Goal: Task Accomplishment & Management: Complete application form

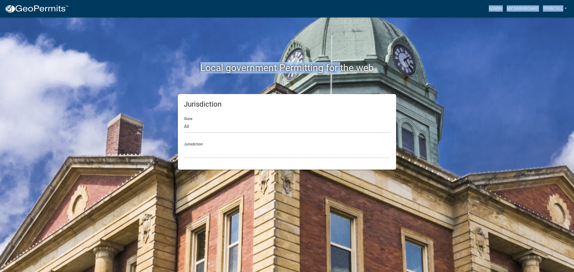
drag, startPoint x: 456, startPoint y: 11, endPoint x: 340, endPoint y: 26, distance: 117.2
click at [0, 0] on wm-landing "more_horiz Admin My Dashboard Tpurcell Admin Account Contractor Profile Logout …" at bounding box center [0, 0] width 0 height 0
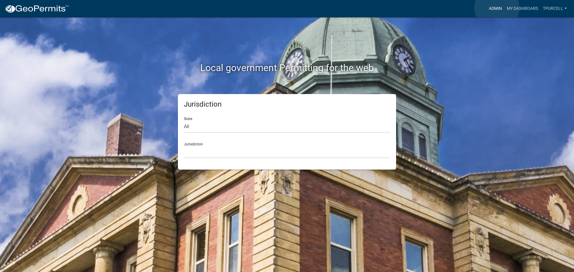
click at [282, 8] on link "Admin" at bounding box center [495, 8] width 18 height 11
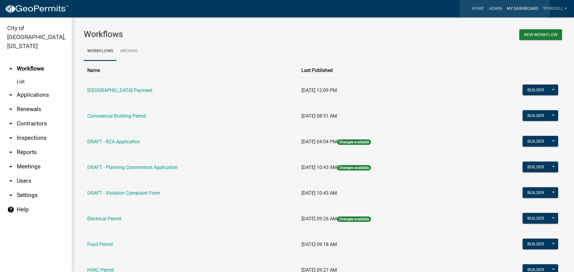
click at [282, 9] on link "My Dashboard" at bounding box center [522, 8] width 36 height 11
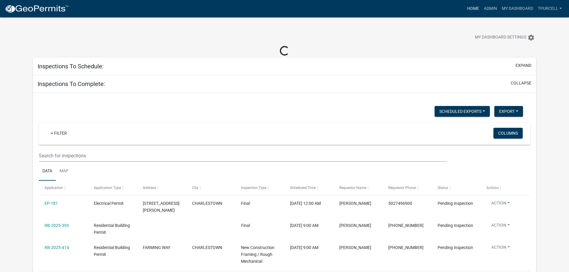
click at [282, 6] on link "Home" at bounding box center [473, 8] width 17 height 11
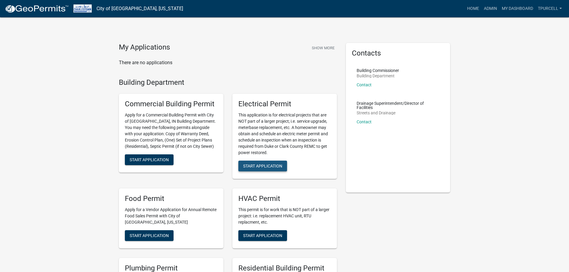
click at [261, 117] on span "Start Application" at bounding box center [262, 166] width 39 height 5
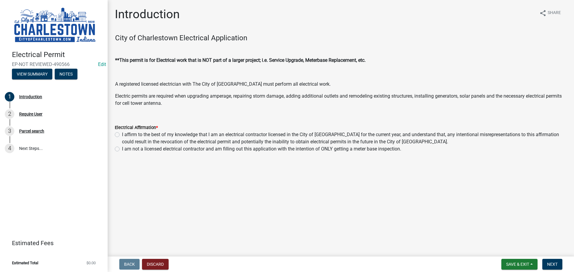
click at [122, 117] on label "I affirm to the best of my knowledge that I am an electrical contractor license…" at bounding box center [344, 138] width 445 height 14
click at [122, 117] on input "I affirm to the best of my knowledge that I am an electrical contractor license…" at bounding box center [124, 133] width 4 height 4
radio input "true"
click at [282, 117] on span "Save & Exit" at bounding box center [517, 264] width 23 height 5
click at [282, 117] on main "Introduction share Share City of Charlestown Electrical Application **This perm…" at bounding box center [341, 127] width 466 height 254
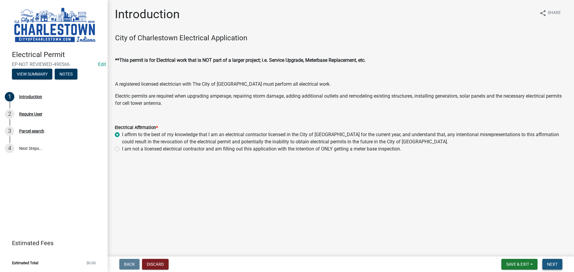
click at [282, 117] on span "Next" at bounding box center [552, 264] width 10 height 5
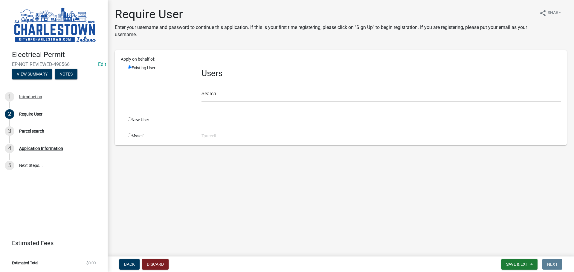
click at [129, 117] on input "radio" at bounding box center [130, 119] width 4 height 4
radio input "true"
radio input "false"
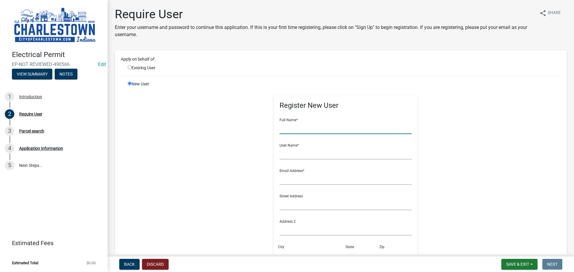
click at [282, 117] on input "text" at bounding box center [345, 128] width 132 height 12
type input "[PERSON_NAME]"
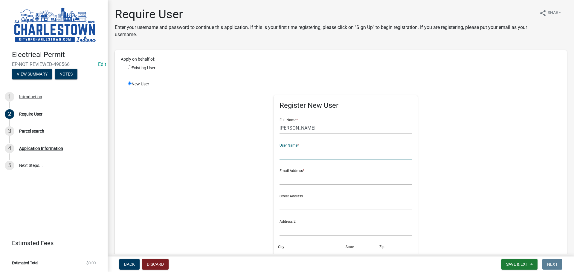
click at [282, 117] on input "text" at bounding box center [345, 153] width 132 height 12
type input "[PERSON_NAME]"
click at [282, 117] on input "text" at bounding box center [345, 179] width 132 height 12
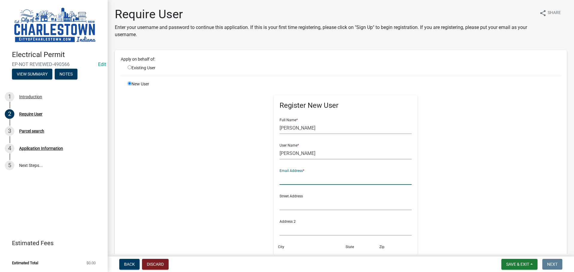
type input "[EMAIL_ADDRESS][DOMAIN_NAME]"
type input "[STREET_ADDRESS]"
type input "Charlestown"
type input "IN"
type input "47111"
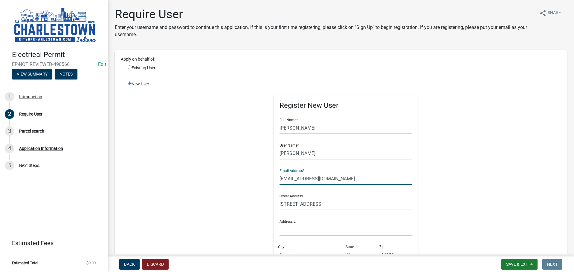
type input "5025233650"
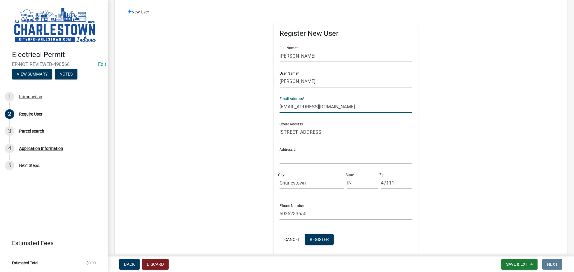
scroll to position [90, 0]
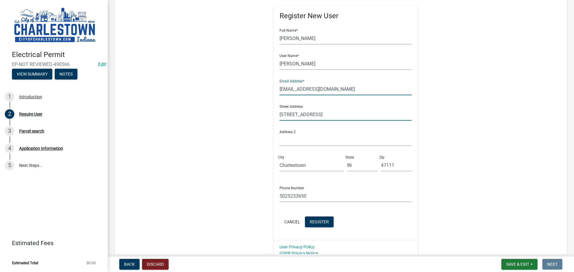
click at [282, 117] on input "[STREET_ADDRESS]" at bounding box center [345, 115] width 132 height 12
type input "3"
type input "[STREET_ADDRESS]"
click at [282, 117] on span "Register" at bounding box center [319, 221] width 19 height 5
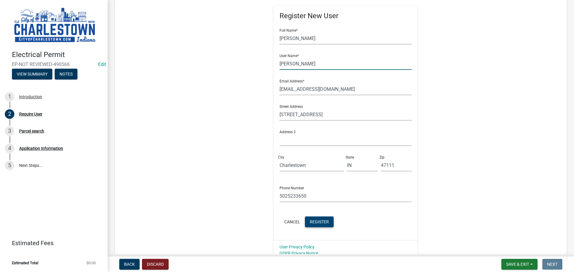
click at [282, 64] on input "[PERSON_NAME]" at bounding box center [345, 64] width 132 height 12
type input "[PERSON_NAME]"
click at [282, 117] on span "Register" at bounding box center [319, 221] width 19 height 5
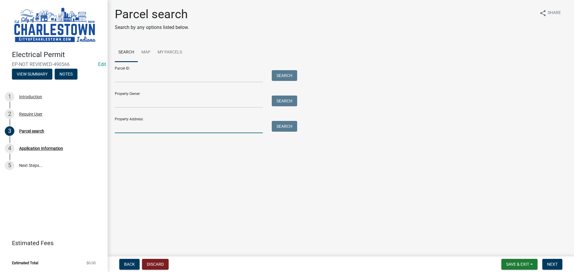
click at [129, 117] on input "Property Address:" at bounding box center [189, 127] width 148 height 12
click at [133, 117] on input "1469 hill crest" at bounding box center [189, 127] width 148 height 12
click at [159, 117] on input "1469 hillcrest" at bounding box center [189, 127] width 148 height 12
type input "[STREET_ADDRESS]"
click at [282, 117] on button "Search" at bounding box center [284, 126] width 25 height 11
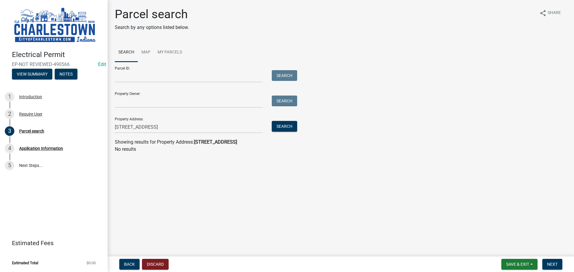
click at [218, 117] on strong "[STREET_ADDRESS]" at bounding box center [215, 142] width 43 height 6
click at [282, 117] on button "Next" at bounding box center [552, 264] width 20 height 11
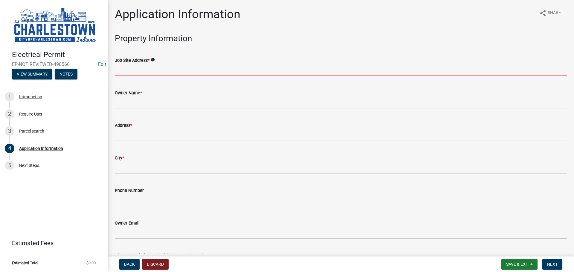
click at [172, 70] on input "Job Site Address *" at bounding box center [341, 70] width 452 height 12
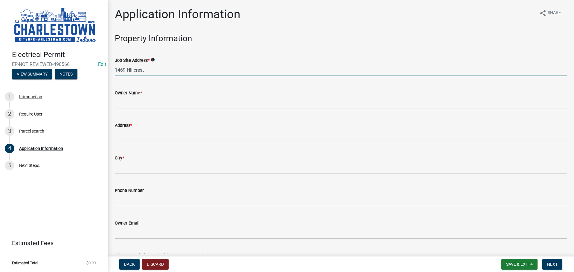
type input "1469 Hillcrest"
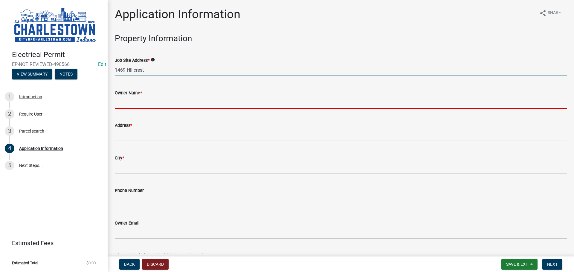
click at [146, 104] on input "Owner Name *" at bounding box center [341, 103] width 452 height 12
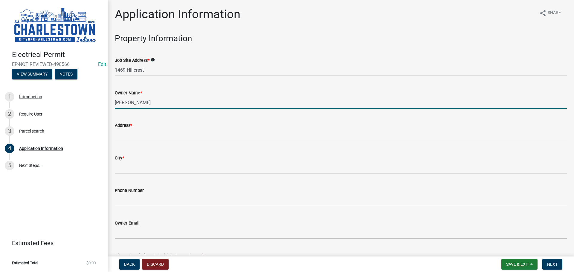
type input "[PERSON_NAME]"
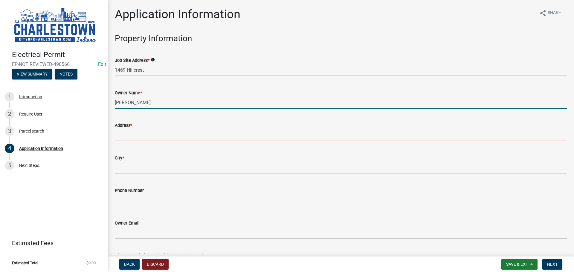
click at [129, 117] on input "Address *" at bounding box center [341, 135] width 452 height 12
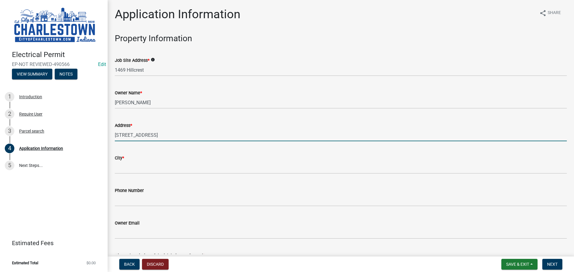
type input "[STREET_ADDRESS]"
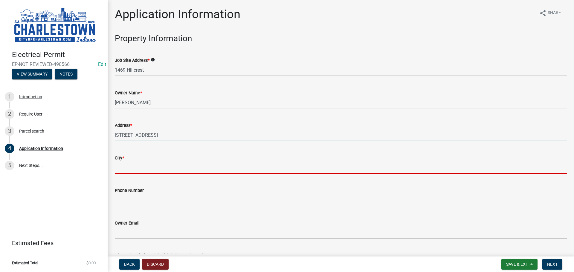
click at [134, 117] on input "City *" at bounding box center [341, 168] width 452 height 12
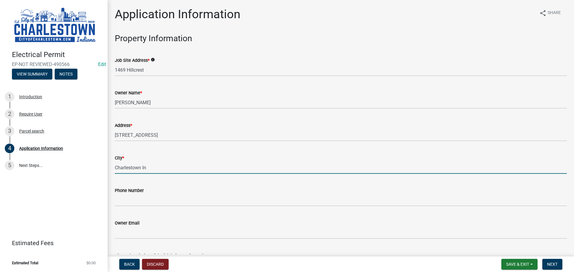
type input "Charlestown In"
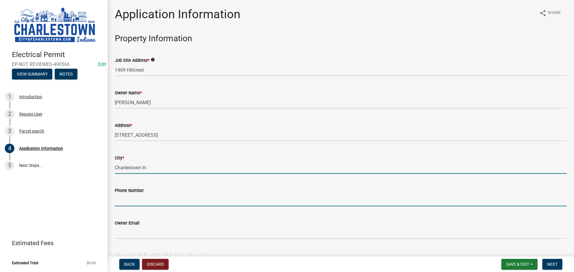
click at [147, 117] on input "Phone Number" at bounding box center [341, 200] width 452 height 12
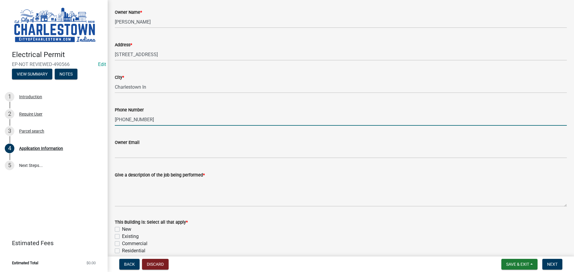
scroll to position [90, 0]
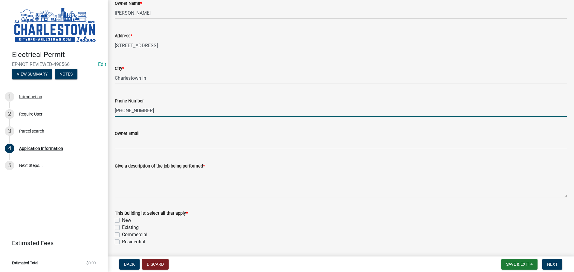
type input "[PHONE_NUMBER]"
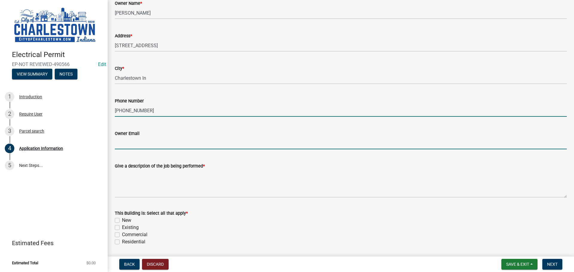
click at [153, 117] on input "Owner Email" at bounding box center [341, 143] width 452 height 12
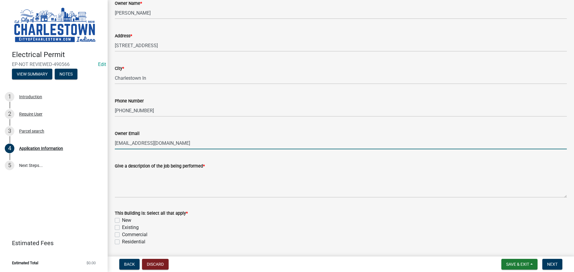
type input "[EMAIL_ADDRESS][DOMAIN_NAME]"
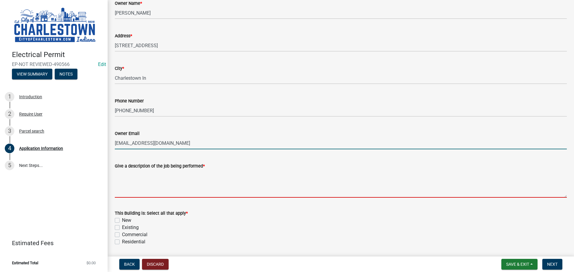
click at [149, 117] on textarea "Give a description of the job being performed *" at bounding box center [341, 184] width 452 height 28
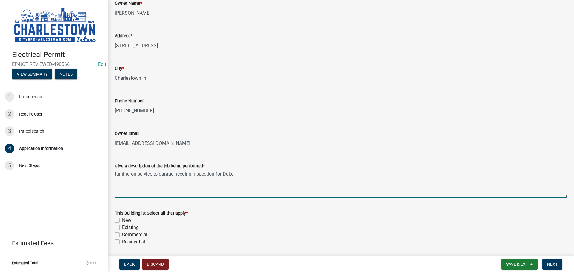
type textarea "turning on service to garage needing inspection for Duke"
click at [122, 117] on label "Existing" at bounding box center [130, 227] width 17 height 7
click at [122, 117] on input "Existing" at bounding box center [124, 226] width 4 height 4
checkbox input "true"
checkbox input "false"
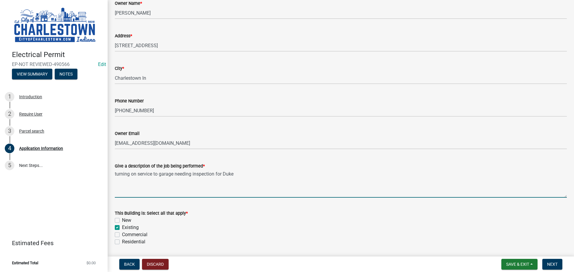
checkbox input "true"
checkbox input "false"
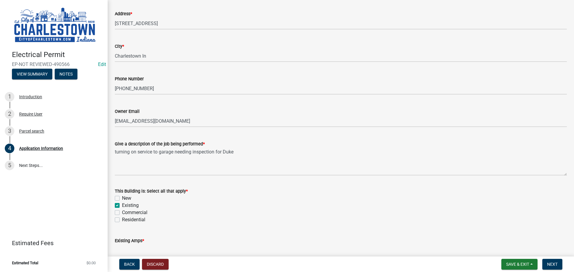
scroll to position [120, 0]
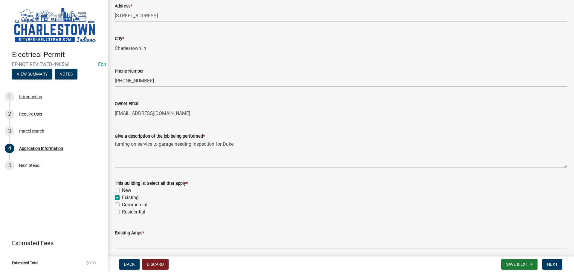
click at [122, 117] on label "Residential" at bounding box center [133, 212] width 23 height 7
click at [122, 117] on input "Residential" at bounding box center [124, 211] width 4 height 4
checkbox input "true"
checkbox input "false"
checkbox input "true"
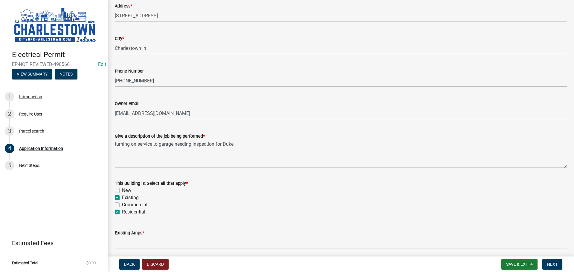
checkbox input "false"
checkbox input "true"
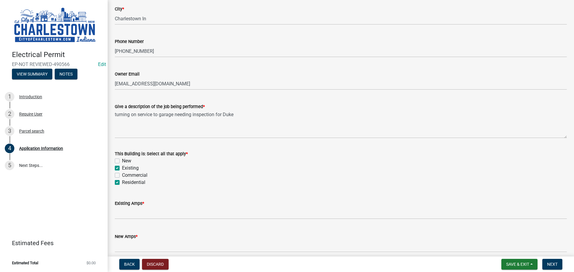
scroll to position [149, 0]
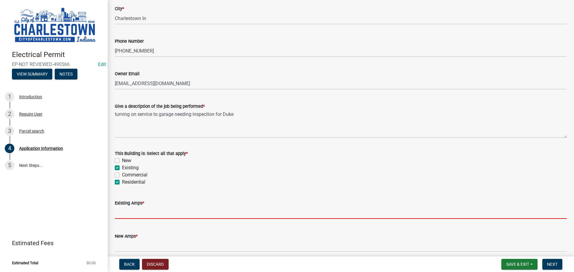
click at [137, 117] on input "text" at bounding box center [341, 213] width 452 height 12
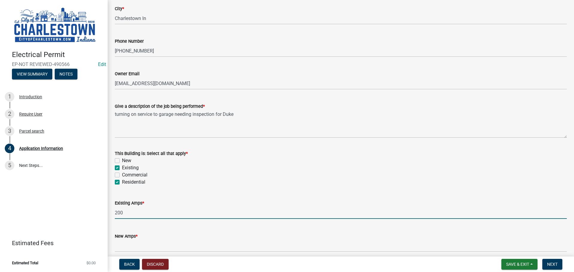
type input "200"
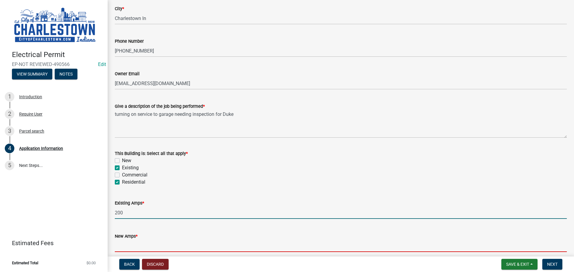
click at [146, 117] on input "text" at bounding box center [341, 246] width 452 height 12
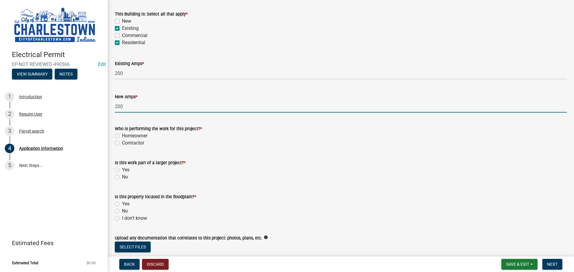
scroll to position [299, 0]
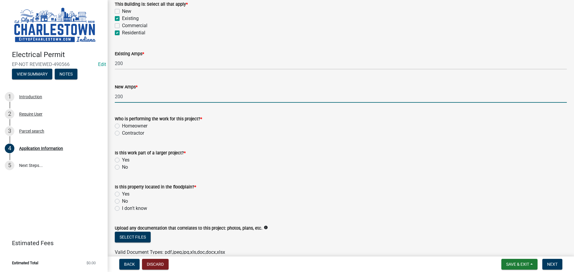
type input "200"
click at [122, 117] on label "Homeowner" at bounding box center [134, 126] width 25 height 7
click at [122, 117] on input "Homeowner" at bounding box center [124, 125] width 4 height 4
radio input "true"
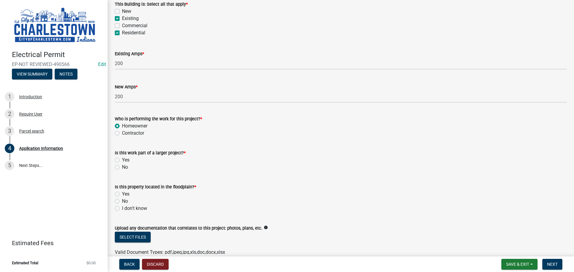
click at [122, 117] on label "No" at bounding box center [125, 167] width 6 height 7
click at [122, 117] on input "No" at bounding box center [124, 166] width 4 height 4
radio input "true"
drag, startPoint x: 117, startPoint y: 201, endPoint x: 123, endPoint y: 201, distance: 5.4
click at [122, 117] on label "No" at bounding box center [125, 201] width 6 height 7
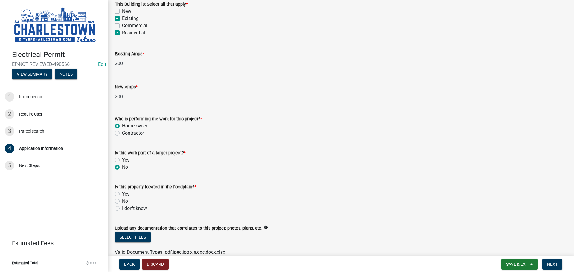
click at [122, 117] on input "No" at bounding box center [124, 200] width 4 height 4
radio input "true"
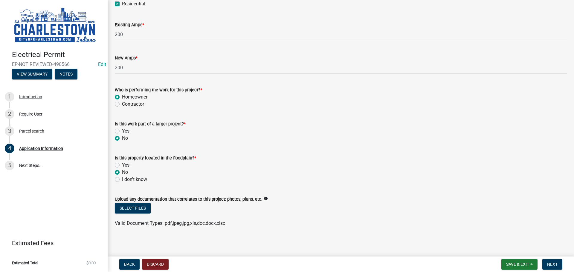
scroll to position [329, 0]
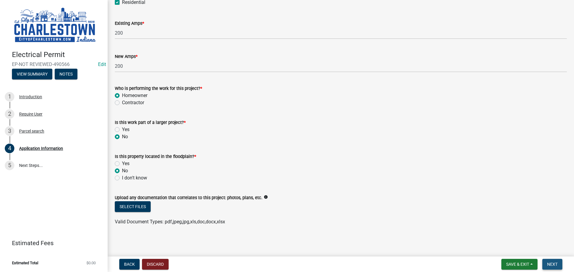
click at [282, 117] on span "Next" at bounding box center [552, 264] width 10 height 5
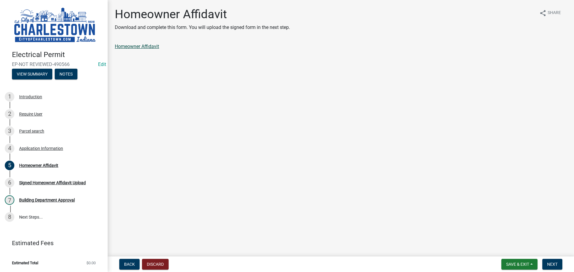
click at [146, 48] on link "Homeowner Affidavit" at bounding box center [137, 47] width 44 height 6
click at [282, 117] on span "Next" at bounding box center [552, 264] width 10 height 5
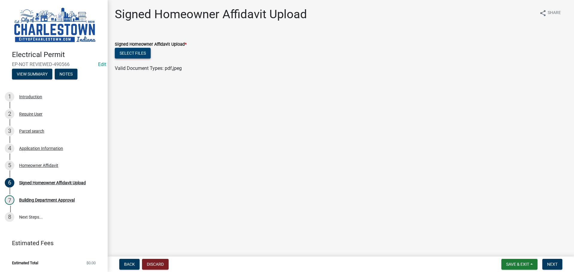
click at [144, 52] on button "Select files" at bounding box center [133, 53] width 36 height 11
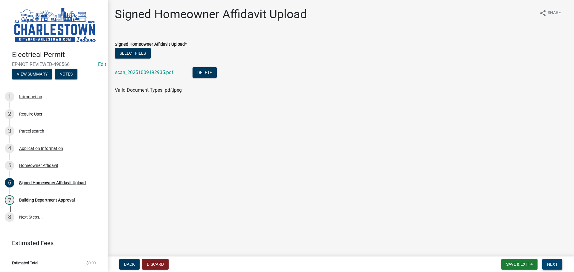
click at [282, 117] on span "Next" at bounding box center [552, 264] width 10 height 5
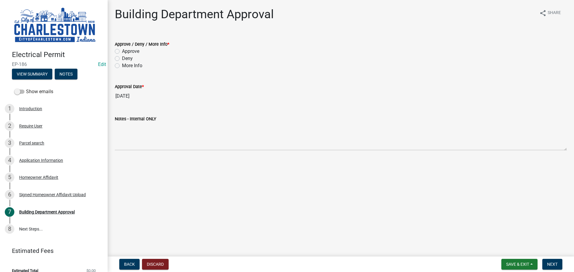
click at [122, 52] on label "Approve" at bounding box center [130, 51] width 17 height 7
click at [122, 52] on input "Approve" at bounding box center [124, 50] width 4 height 4
radio input "true"
click at [282, 117] on span "Next" at bounding box center [552, 264] width 10 height 5
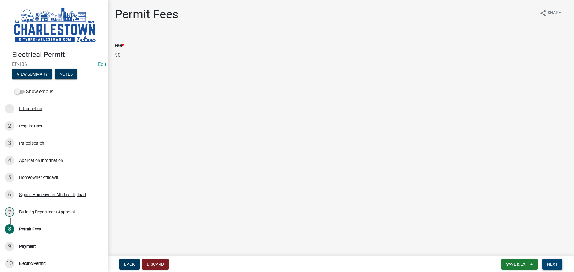
click at [282, 117] on span "Next" at bounding box center [552, 264] width 10 height 5
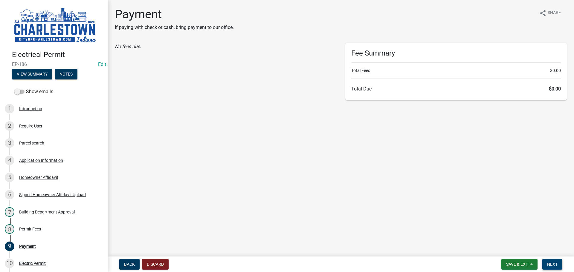
click at [282, 117] on span "Next" at bounding box center [552, 264] width 10 height 5
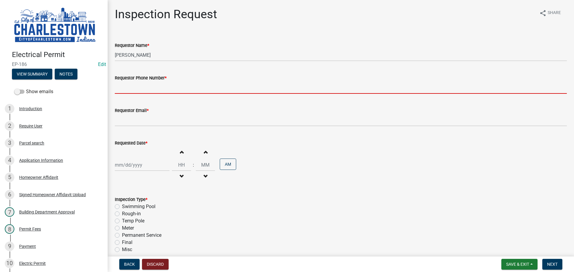
click at [174, 91] on input "Requestor Phone Number *" at bounding box center [341, 88] width 452 height 12
type input "5025233650"
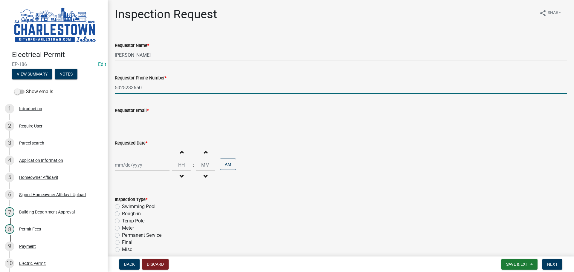
type input "[EMAIL_ADDRESS][DOMAIN_NAME]"
click at [140, 117] on div at bounding box center [142, 165] width 55 height 12
select select "10"
select select "2025"
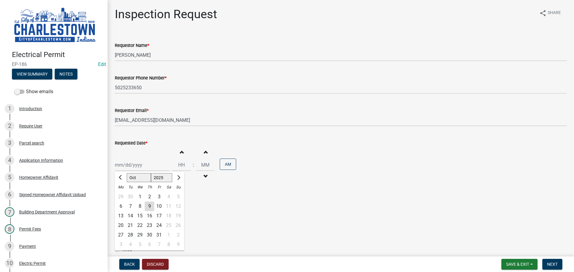
click at [160, 117] on div "10" at bounding box center [159, 207] width 10 height 10
type input "[DATE]"
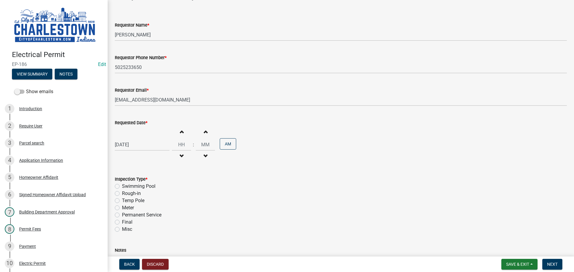
scroll to position [60, 0]
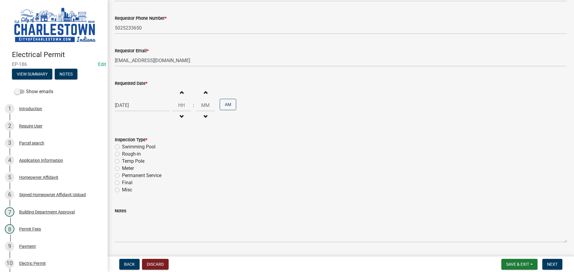
click at [122, 117] on label "Meter" at bounding box center [128, 168] width 12 height 7
click at [122, 117] on input "Meter" at bounding box center [124, 167] width 4 height 4
radio input "true"
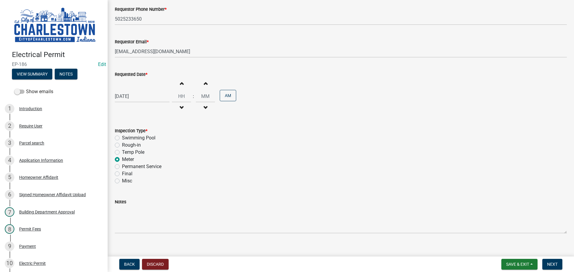
scroll to position [76, 0]
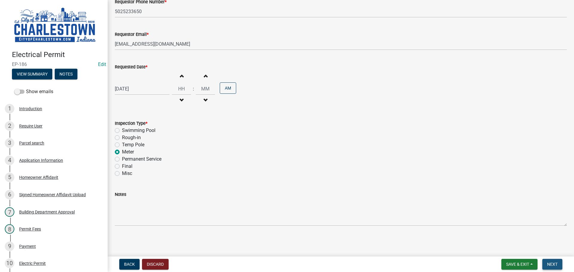
click at [282, 117] on span "Next" at bounding box center [552, 264] width 10 height 5
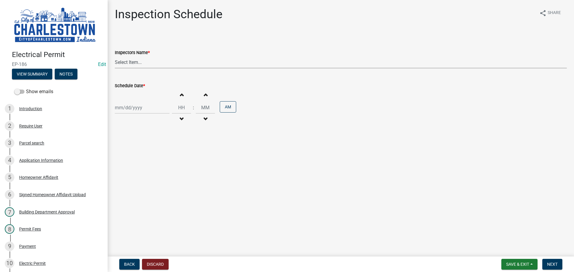
click at [143, 66] on select "Select Item... [PERSON_NAME] ([PERSON_NAME]) [PERSON_NAME] ([PERSON_NAME]) [PER…" at bounding box center [341, 62] width 452 height 12
select select "63e5a778-15f7-4a13-aba2-a6e5541a0fb3"
click at [115, 56] on select "Select Item... [PERSON_NAME] ([PERSON_NAME]) [PERSON_NAME] ([PERSON_NAME]) [PER…" at bounding box center [341, 62] width 452 height 12
click at [135, 107] on div at bounding box center [142, 108] width 55 height 12
select select "10"
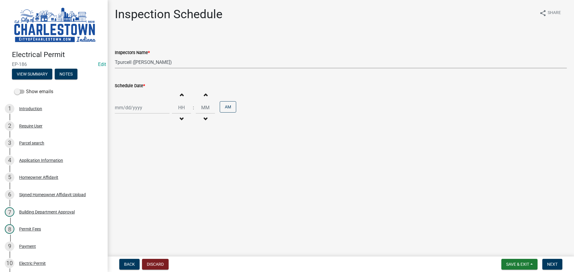
select select "2025"
click at [158, 117] on div "10" at bounding box center [159, 149] width 10 height 10
type input "[DATE]"
click at [180, 95] on span "button" at bounding box center [181, 94] width 3 height 5
type input "01"
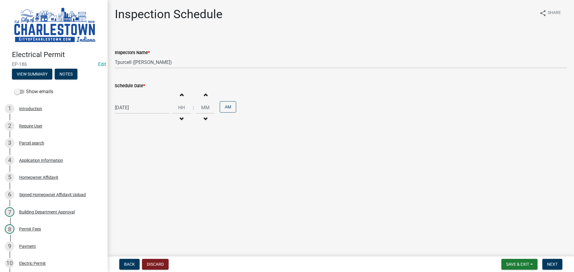
type input "00"
click at [180, 94] on span "button" at bounding box center [181, 94] width 3 height 5
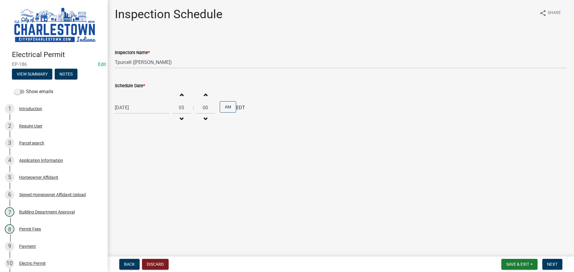
click at [180, 94] on span "button" at bounding box center [181, 94] width 3 height 5
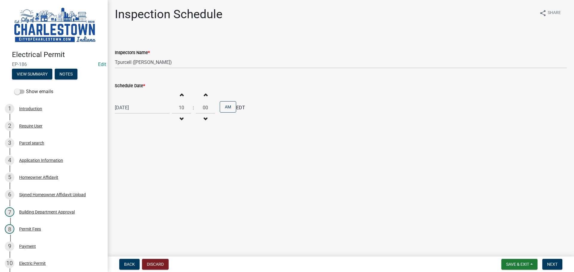
click at [179, 116] on button "Decrement hours" at bounding box center [181, 119] width 13 height 11
type input "09"
click at [282, 117] on span "Next" at bounding box center [552, 264] width 10 height 5
